Goal: Task Accomplishment & Management: Use online tool/utility

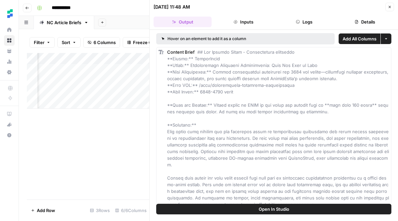
scroll to position [0, 307]
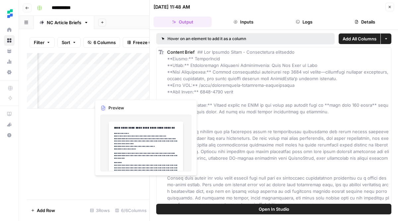
click at [126, 92] on div "Add Column" at bounding box center [88, 81] width 123 height 56
click at [124, 93] on div "Add Column" at bounding box center [88, 81] width 123 height 56
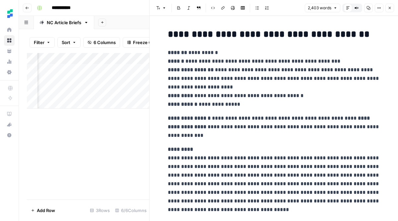
click at [122, 77] on div "Add Column" at bounding box center [88, 81] width 123 height 56
click at [124, 111] on div "Add Column" at bounding box center [88, 126] width 123 height 147
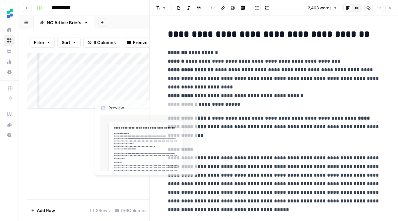
click at [125, 80] on div "Add Column" at bounding box center [88, 81] width 123 height 56
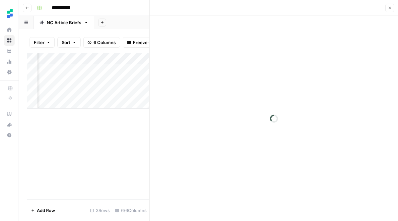
click at [125, 80] on div at bounding box center [121, 81] width 61 height 12
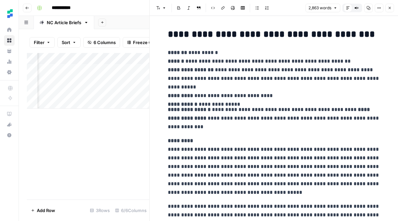
click at [118, 70] on div "Add Column" at bounding box center [88, 81] width 123 height 56
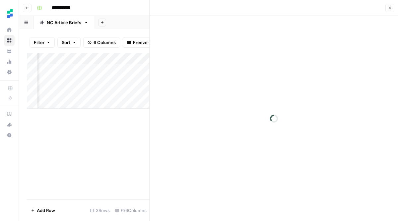
click at [118, 70] on div at bounding box center [121, 69] width 61 height 12
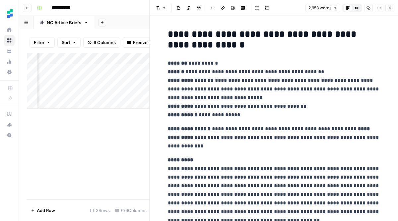
click at [117, 93] on div "Add Column" at bounding box center [88, 81] width 123 height 56
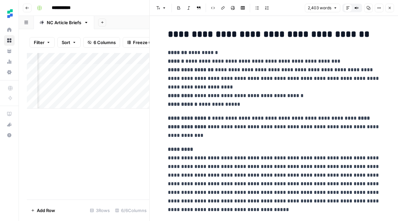
scroll to position [0, 222]
click at [107, 44] on span "6 Columns" at bounding box center [105, 42] width 22 height 7
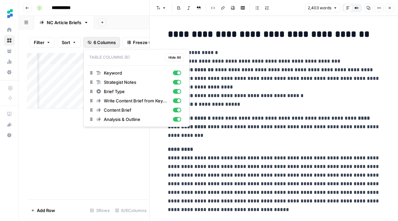
click at [101, 149] on div "Add Column" at bounding box center [88, 126] width 123 height 147
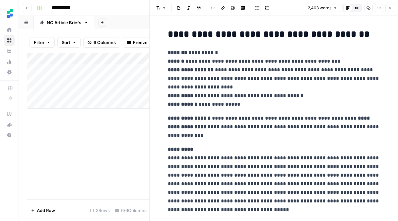
scroll to position [0, 0]
